Goal: Information Seeking & Learning: Learn about a topic

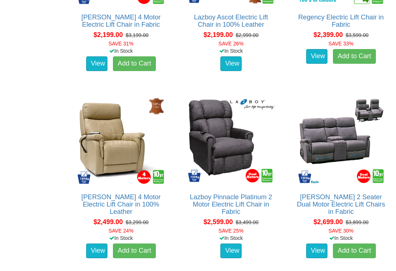
scroll to position [1276, 0]
click at [235, 250] on link "View" at bounding box center [230, 251] width 21 height 15
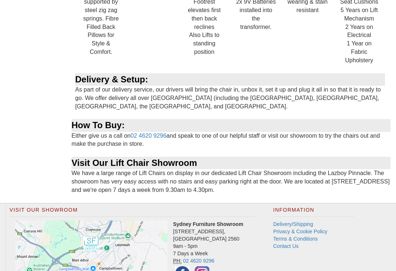
scroll to position [664, 0]
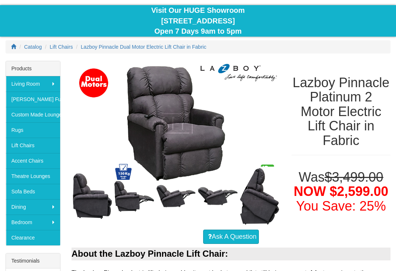
scroll to position [65, 0]
click at [34, 146] on link "Lift Chairs" at bounding box center [33, 145] width 54 height 15
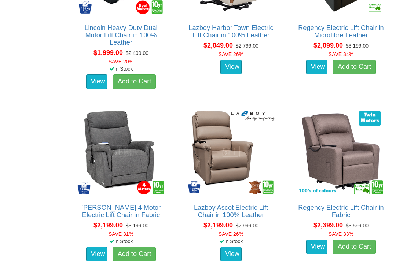
scroll to position [1086, 0]
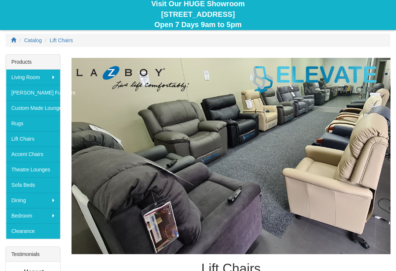
scroll to position [71, 0]
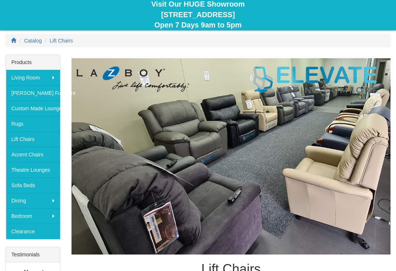
click at [43, 139] on link "Lift Chairs" at bounding box center [33, 139] width 54 height 15
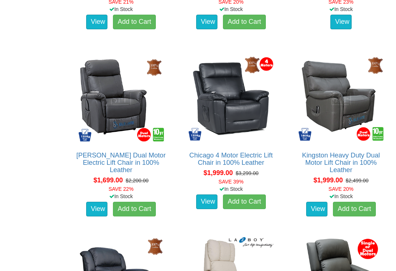
scroll to position [776, 0]
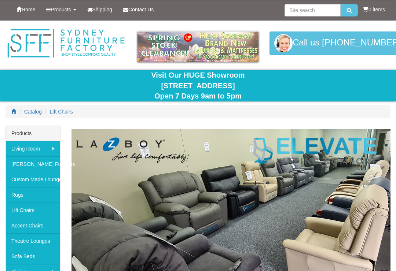
scroll to position [83, 0]
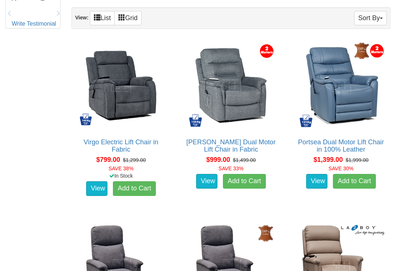
scroll to position [431, 0]
click at [208, 183] on link "View" at bounding box center [206, 181] width 21 height 15
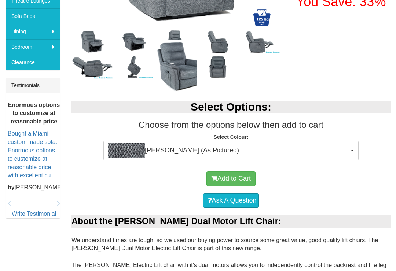
scroll to position [241, 0]
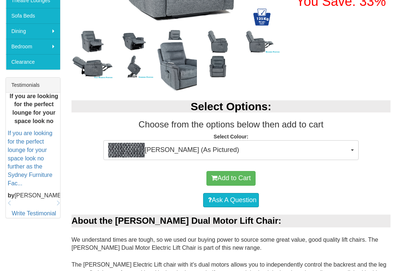
click at [35, 151] on link "If you are looking for the perfect lounge for your space look no further as the…" at bounding box center [30, 158] width 45 height 56
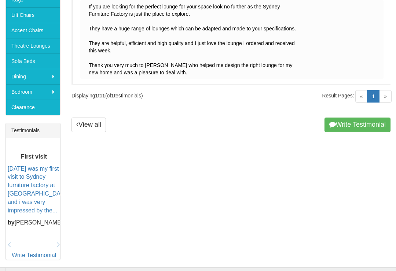
scroll to position [195, 0]
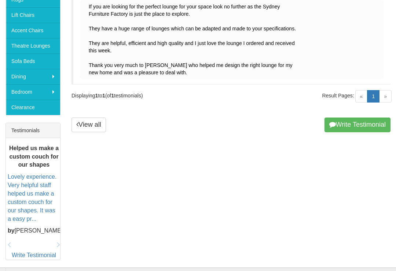
click at [91, 125] on link "View all" at bounding box center [89, 125] width 34 height 15
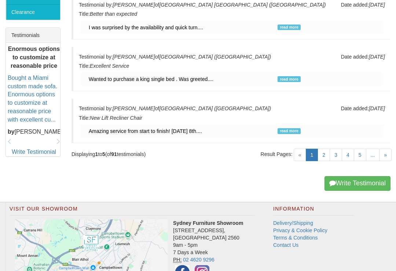
scroll to position [291, 0]
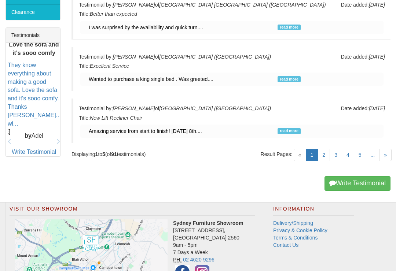
click at [37, 116] on link "They know everything about making a good sofa. Love the sofa and it's sooo comf…" at bounding box center [38, 94] width 61 height 65
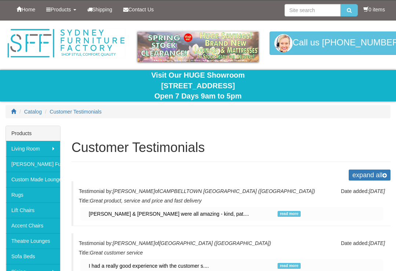
scroll to position [302, 0]
